Goal: Task Accomplishment & Management: Manage account settings

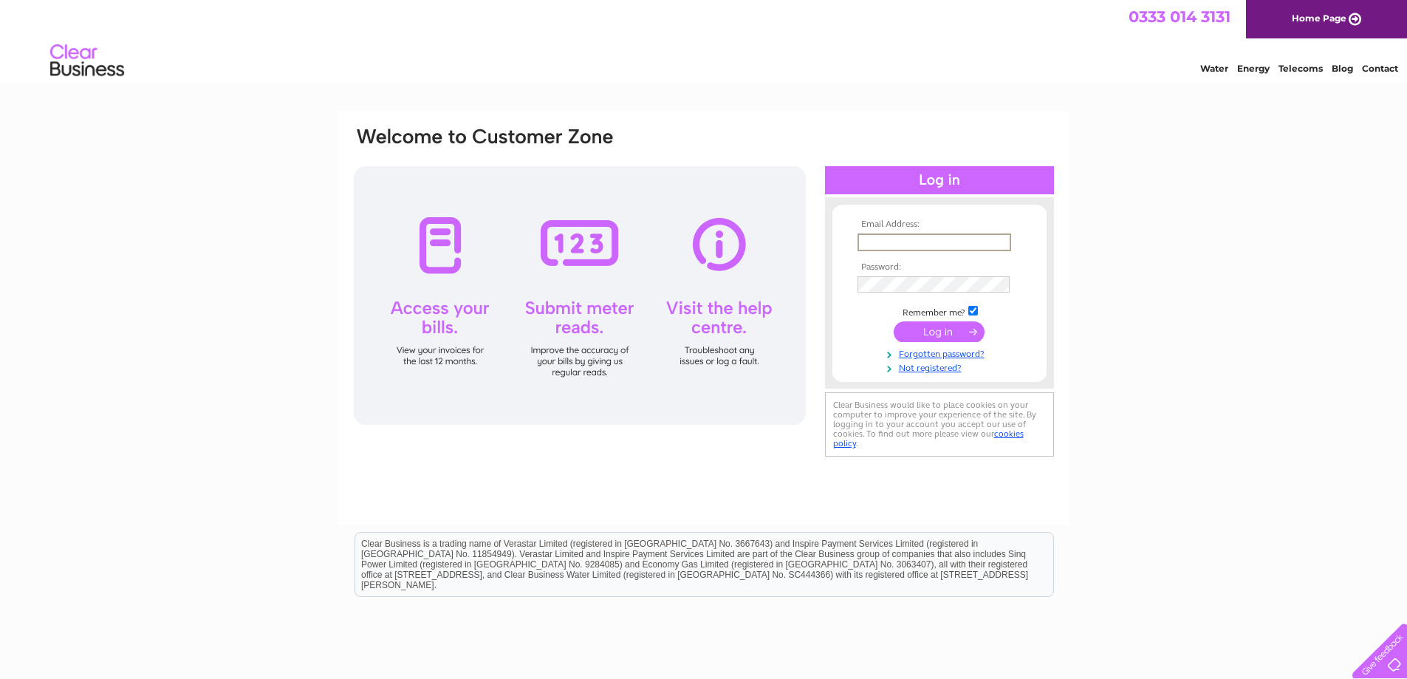
click at [873, 236] on input "text" at bounding box center [934, 242] width 154 height 18
type input "office@llttf.com"
click at [913, 329] on input "submit" at bounding box center [939, 331] width 91 height 21
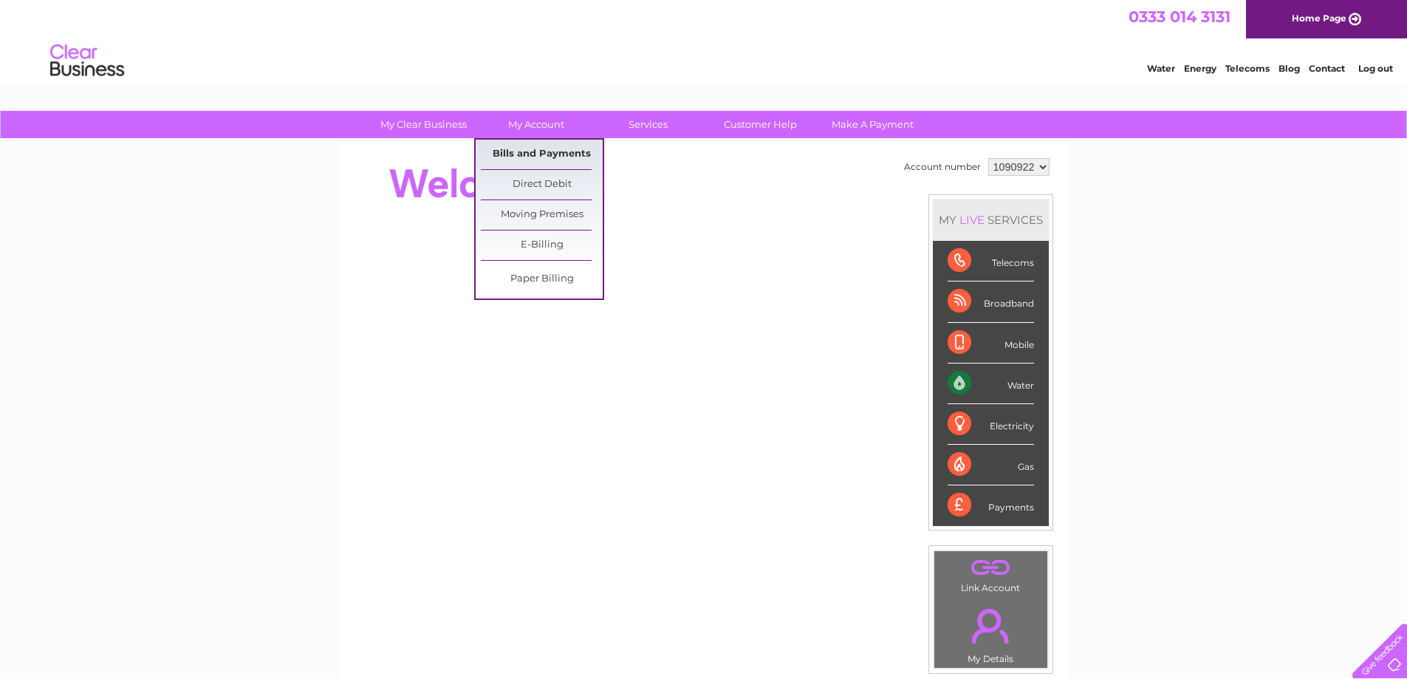
click at [551, 154] on link "Bills and Payments" at bounding box center [542, 155] width 122 height 30
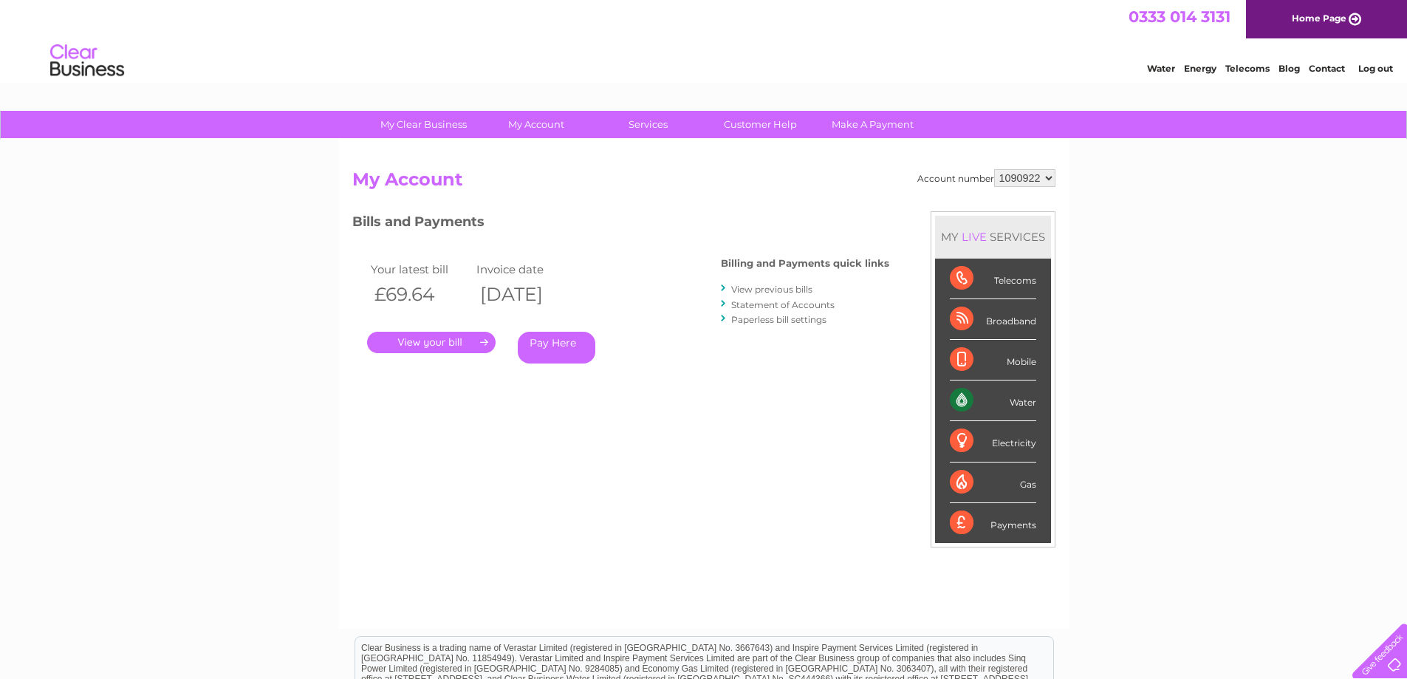
click at [455, 345] on link "." at bounding box center [431, 342] width 128 height 21
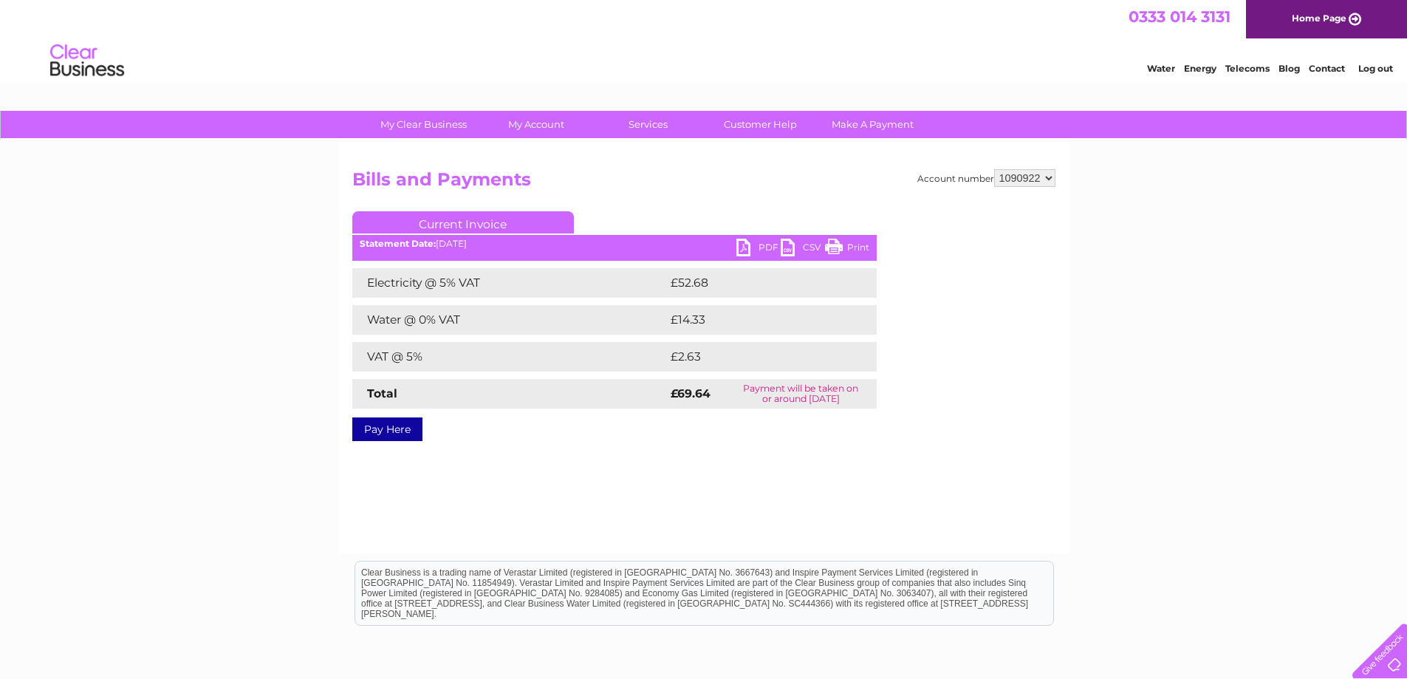
click at [763, 247] on link "PDF" at bounding box center [758, 249] width 44 height 21
click at [1379, 68] on link "Log out" at bounding box center [1375, 68] width 35 height 11
